Goal: Navigation & Orientation: Find specific page/section

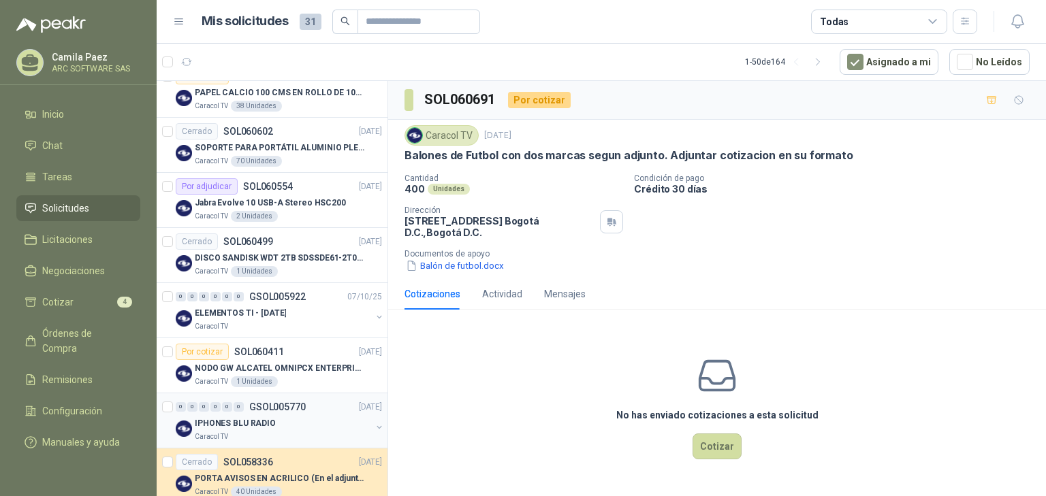
scroll to position [272, 0]
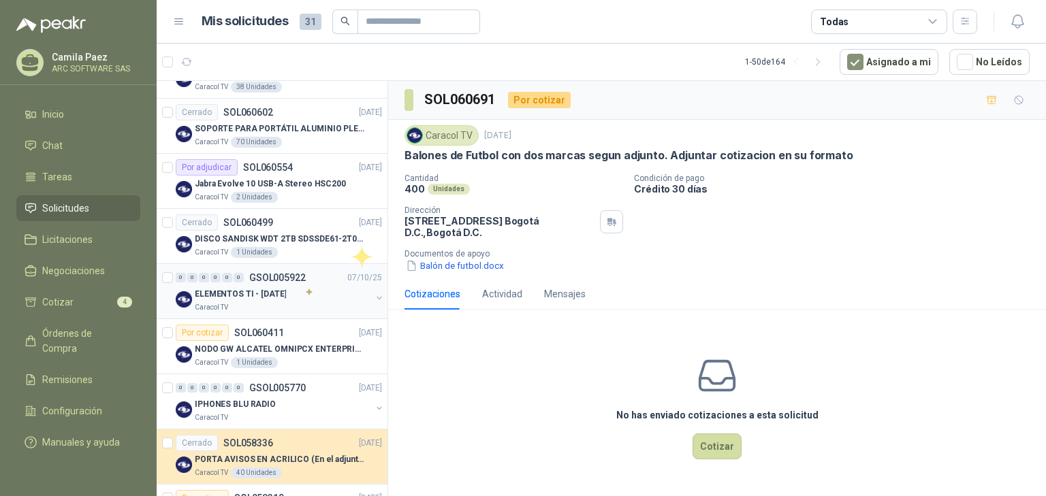
click at [306, 286] on div "ELEMENTOS TI - [DATE]" at bounding box center [283, 294] width 176 height 16
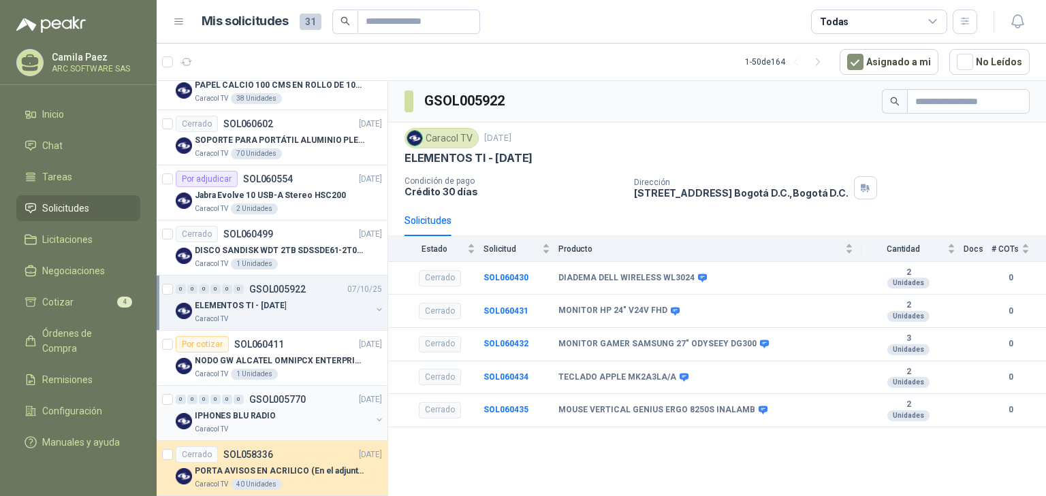
scroll to position [218, 0]
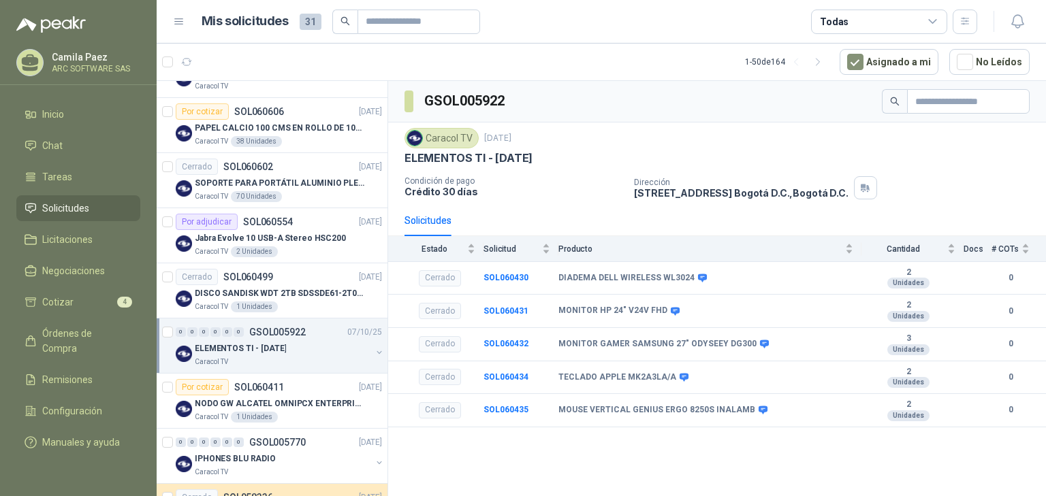
click at [283, 335] on p "GSOL005922" at bounding box center [277, 332] width 56 height 10
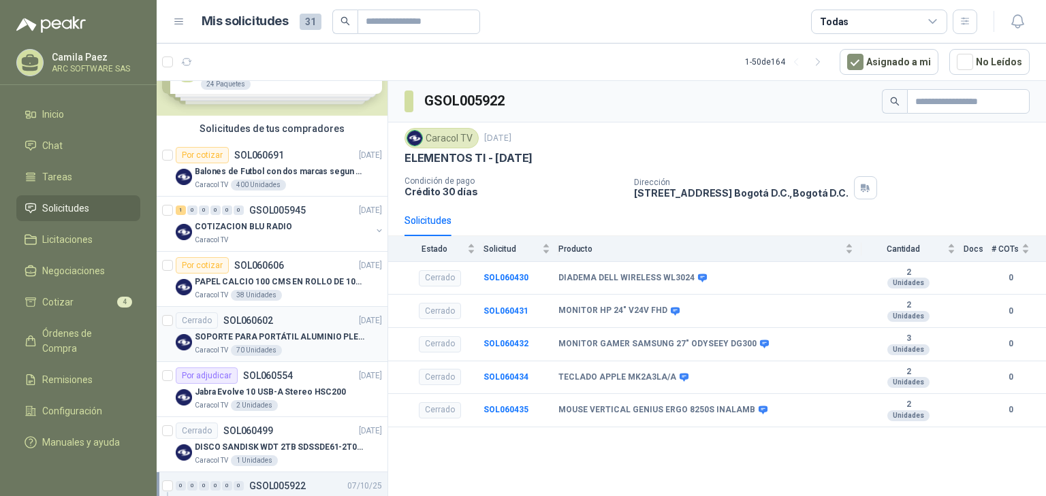
scroll to position [0, 0]
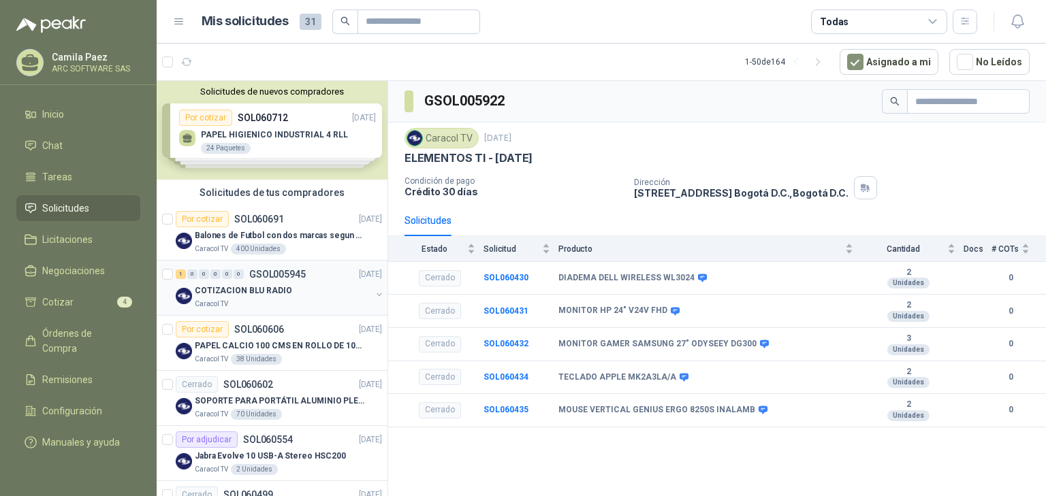
click at [283, 285] on p "COTIZACION BLU RADIO" at bounding box center [243, 291] width 97 height 13
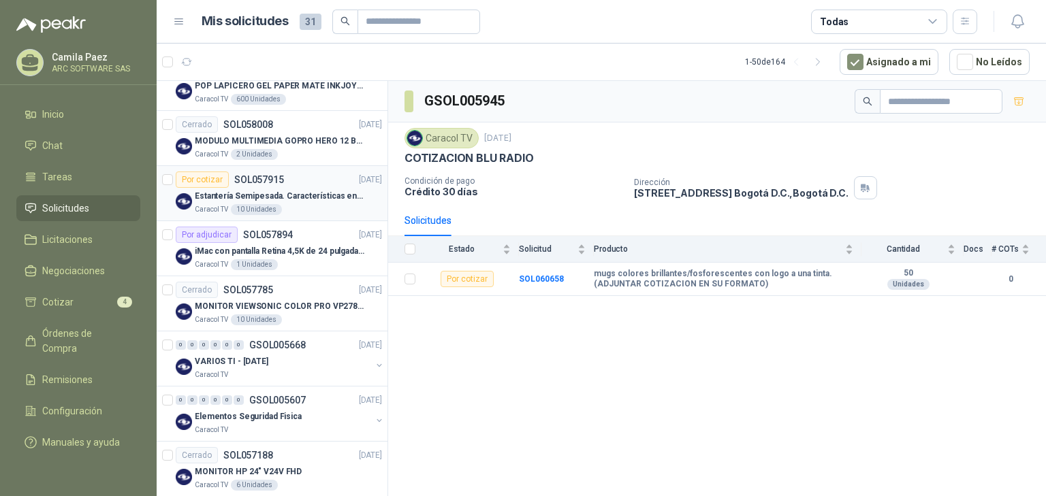
scroll to position [1089, 0]
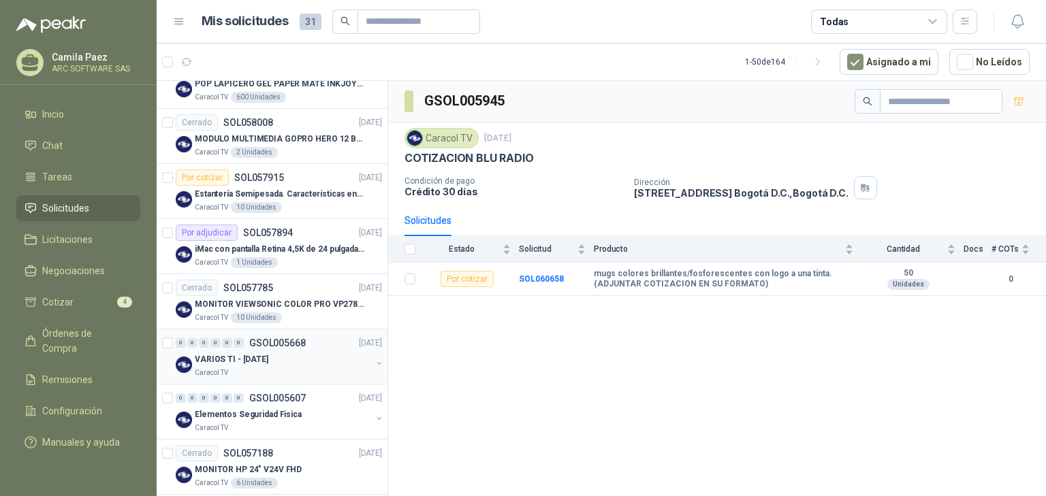
click at [268, 353] on p "VARIOS TI - [DATE]" at bounding box center [232, 359] width 74 height 13
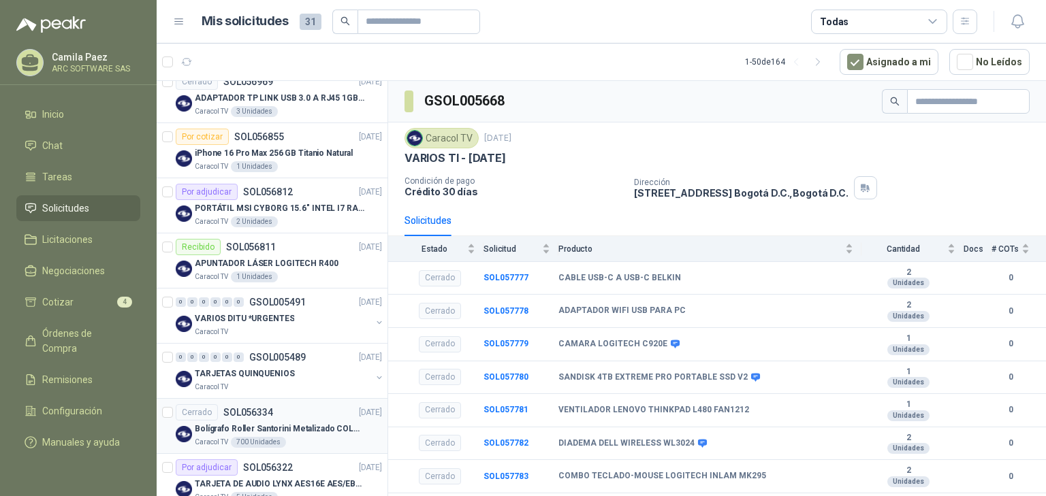
scroll to position [1579, 0]
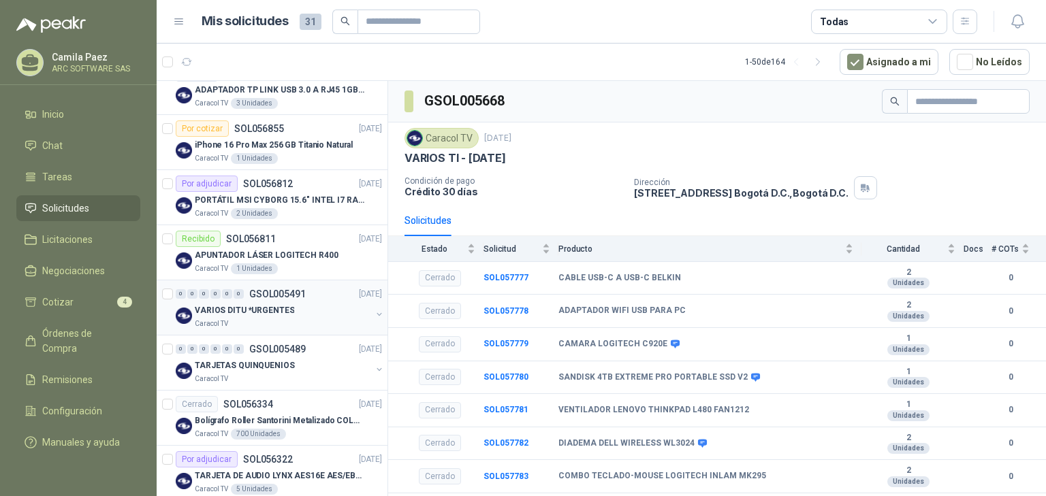
click at [289, 305] on div "VARIOS DITU *URGENTES" at bounding box center [283, 310] width 176 height 16
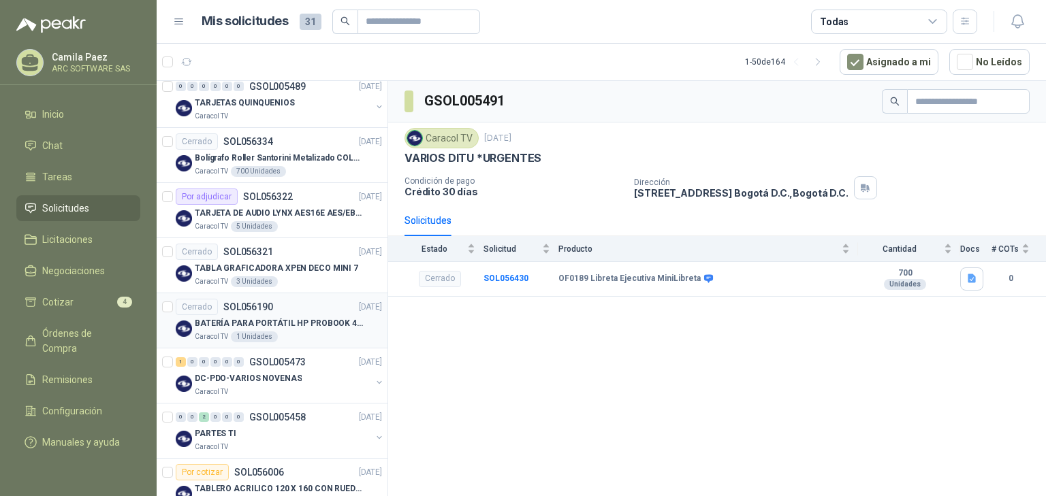
scroll to position [1906, 0]
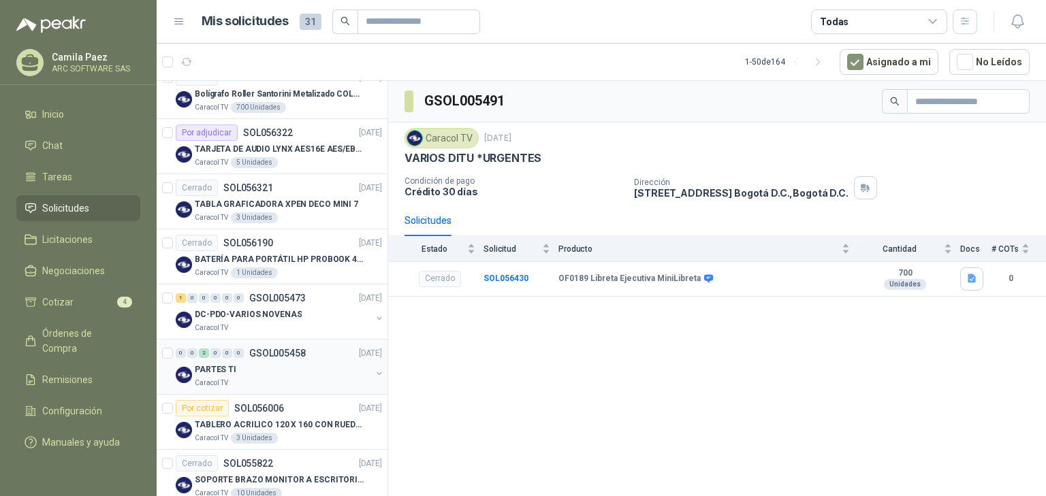
click at [271, 354] on div "0 0 2 0 0 0 GSOL005458 15/09/25" at bounding box center [280, 353] width 209 height 16
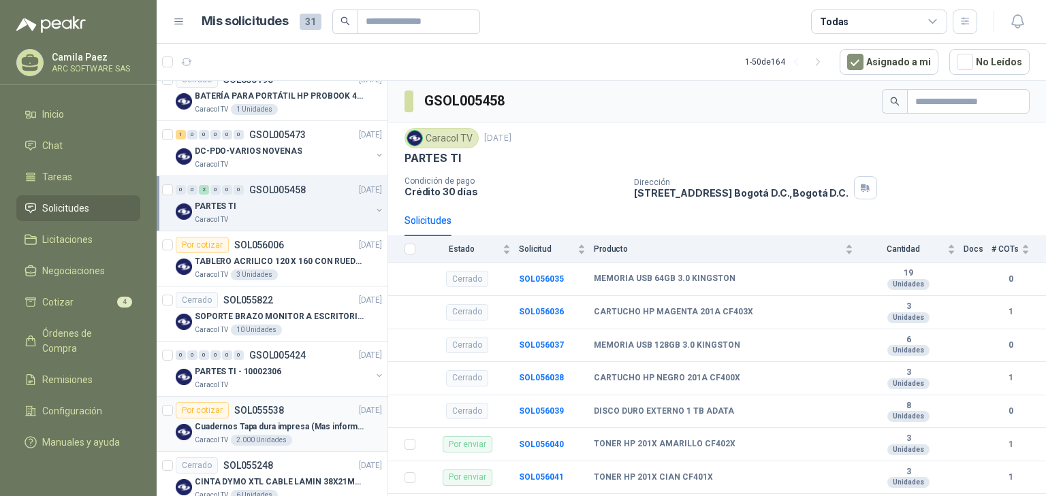
scroll to position [2124, 0]
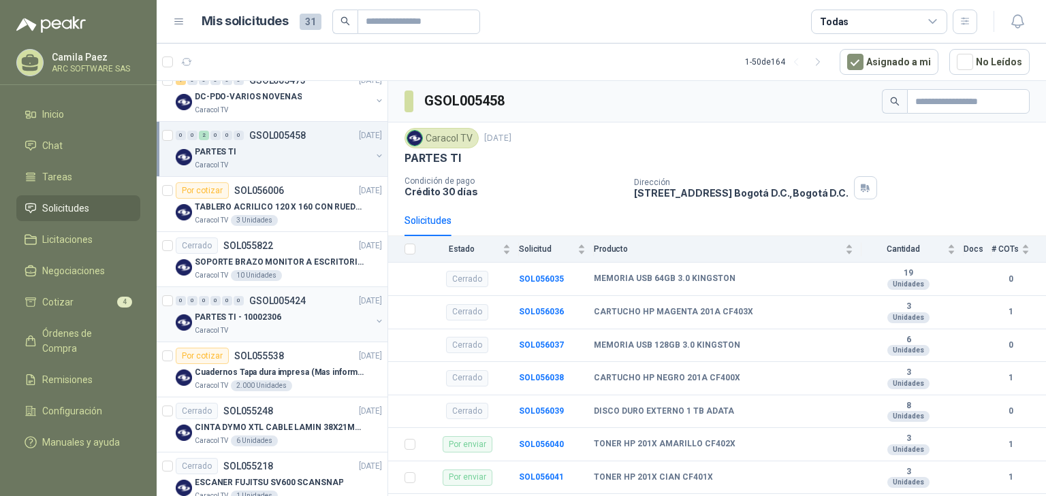
click at [282, 314] on div "PARTES TI - 10002306" at bounding box center [283, 317] width 176 height 16
